Goal: Information Seeking & Learning: Learn about a topic

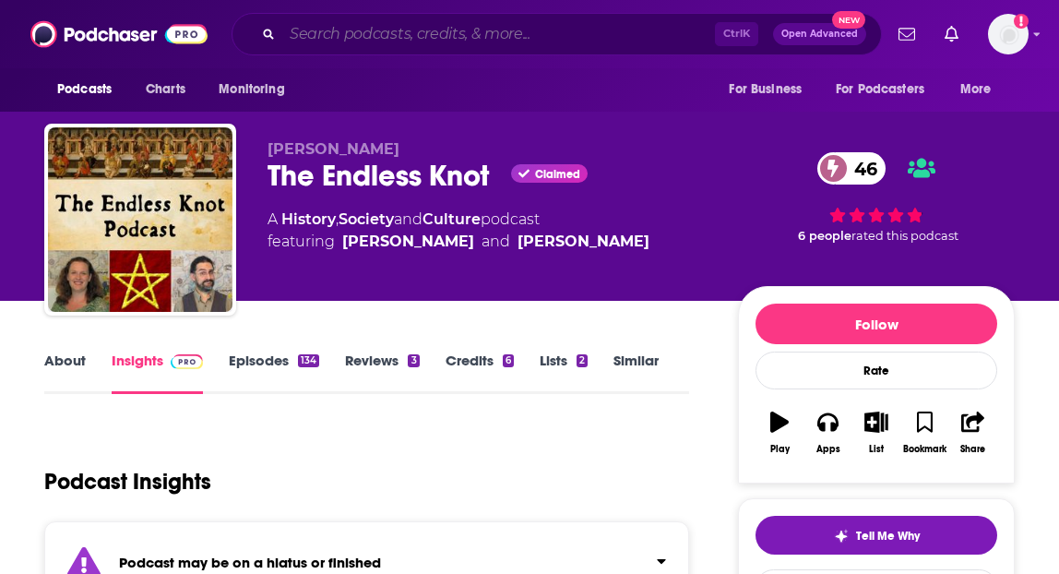
click at [330, 36] on input "Search podcasts, credits, & more..." at bounding box center [498, 34] width 433 height 30
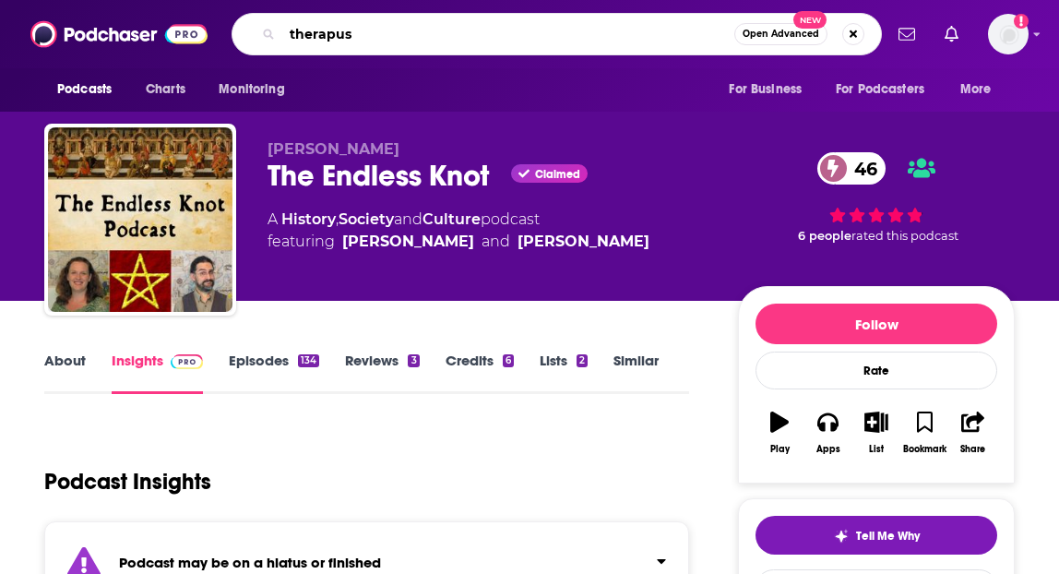
type input "therapuss"
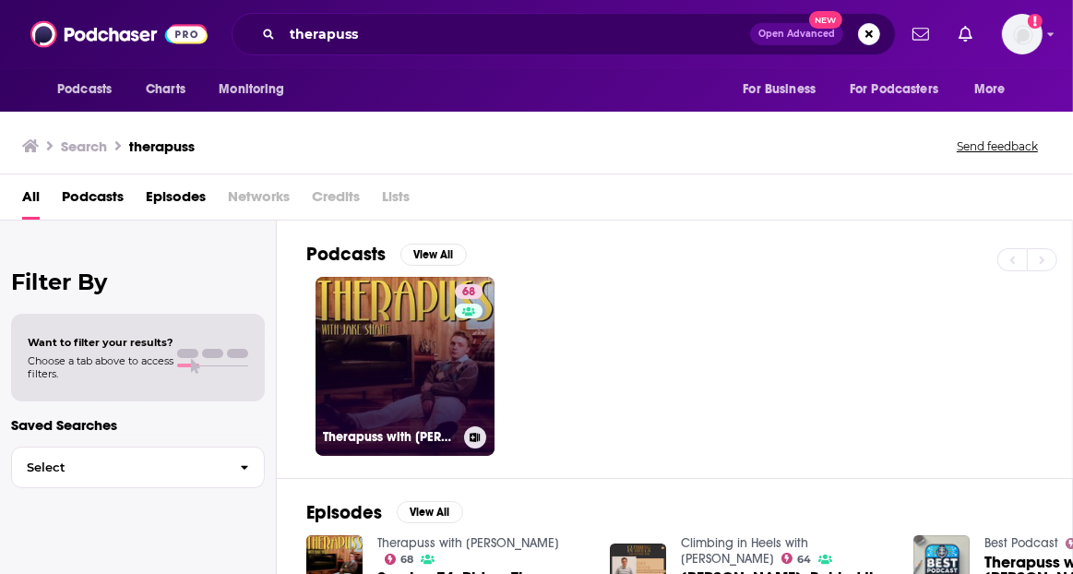
click at [371, 355] on link "68 Therapuss with [PERSON_NAME]" at bounding box center [404, 366] width 179 height 179
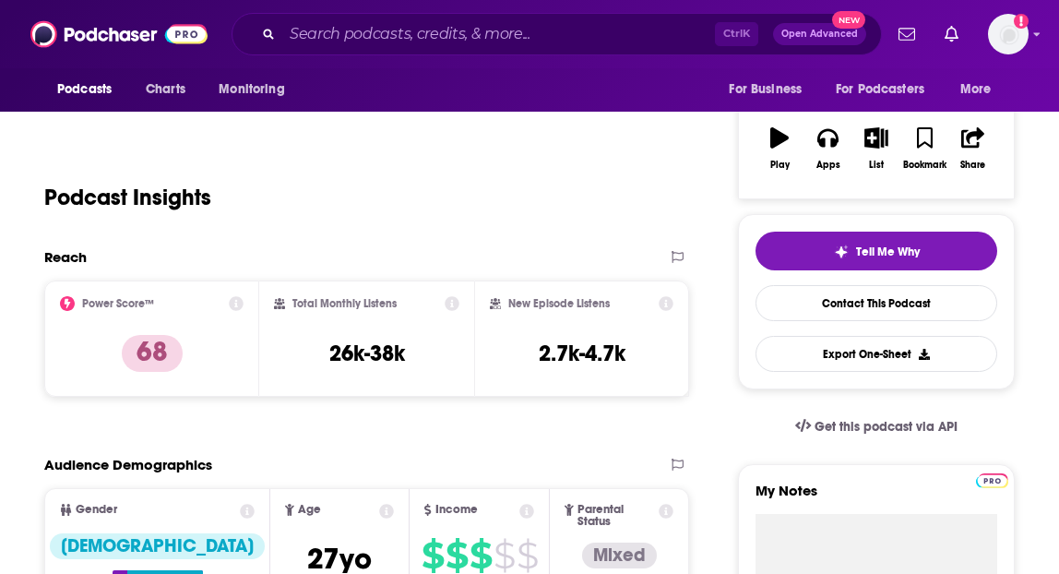
scroll to position [127, 0]
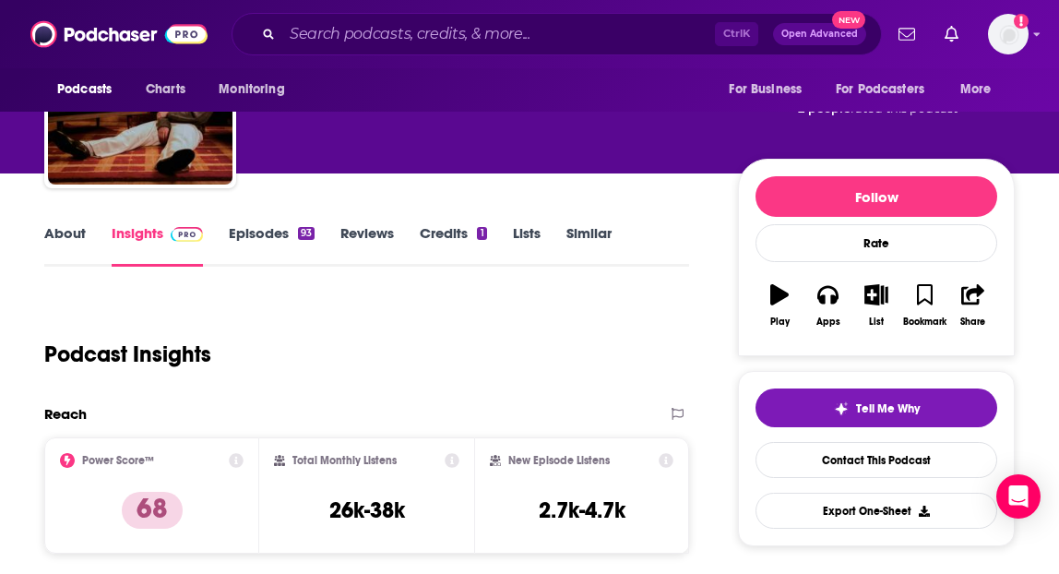
click at [70, 243] on link "About" at bounding box center [65, 245] width 42 height 42
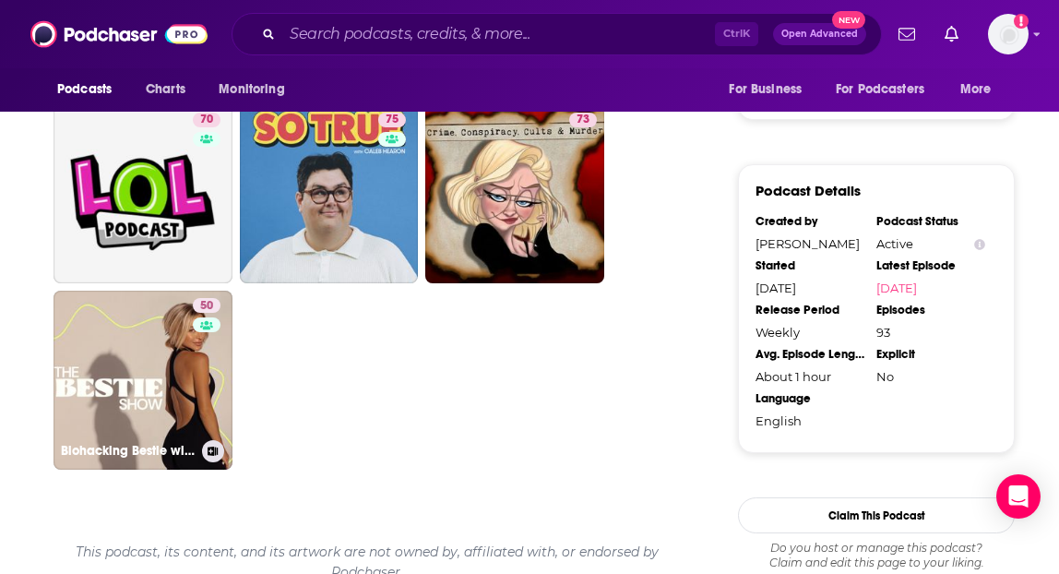
scroll to position [1612, 0]
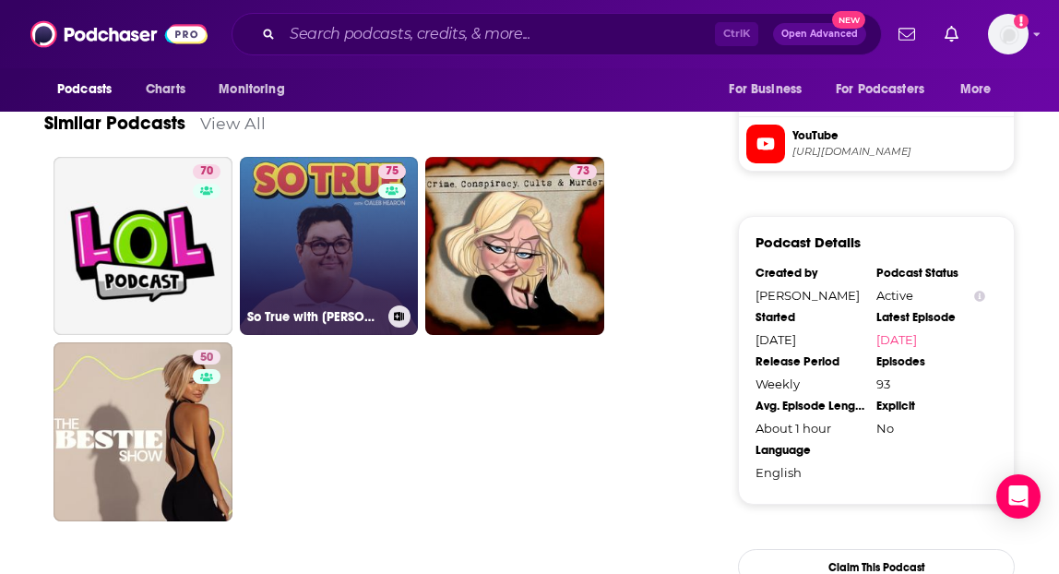
click at [318, 236] on link "75 So True with [PERSON_NAME]" at bounding box center [329, 246] width 179 height 179
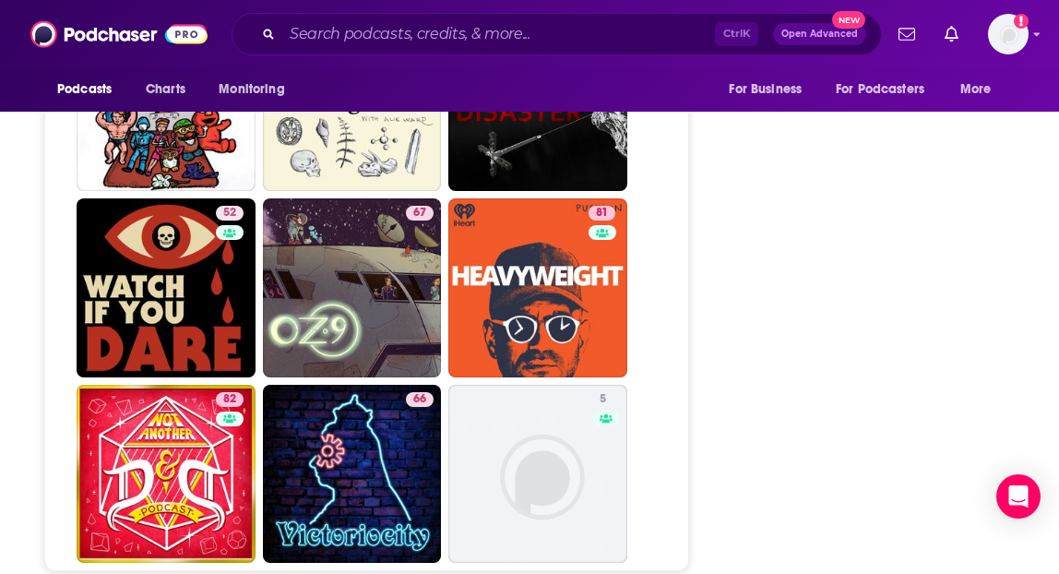
scroll to position [6327, 0]
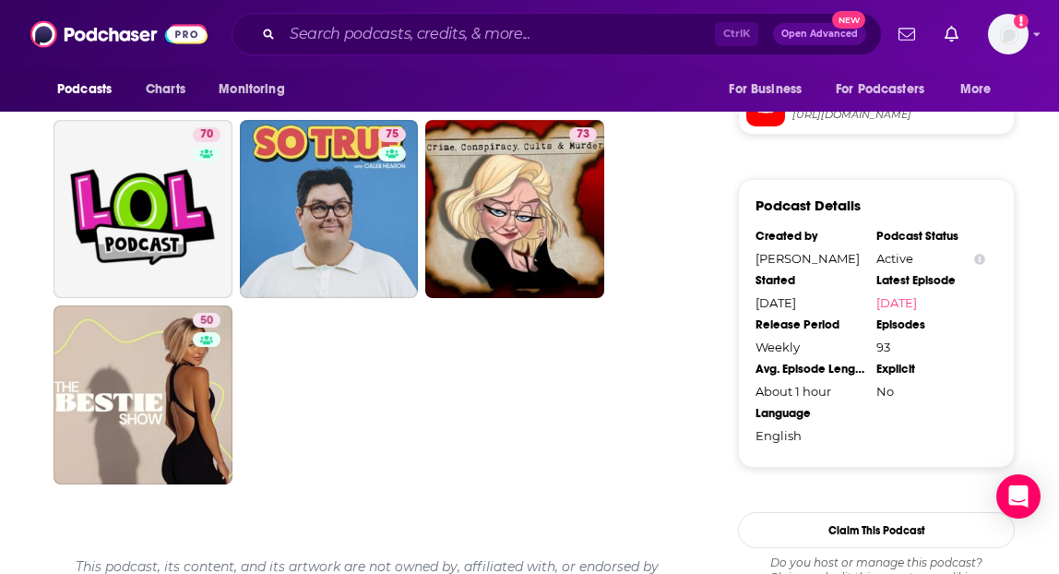
scroll to position [1558, 0]
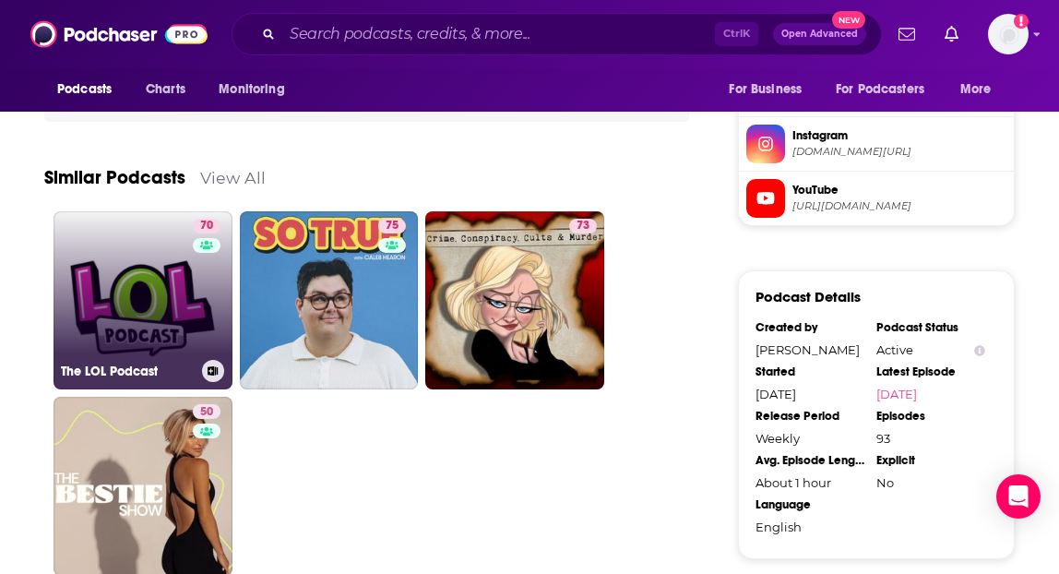
click at [182, 312] on link "70 The LOL Podcast" at bounding box center [142, 300] width 179 height 179
